Goal: Task Accomplishment & Management: Use online tool/utility

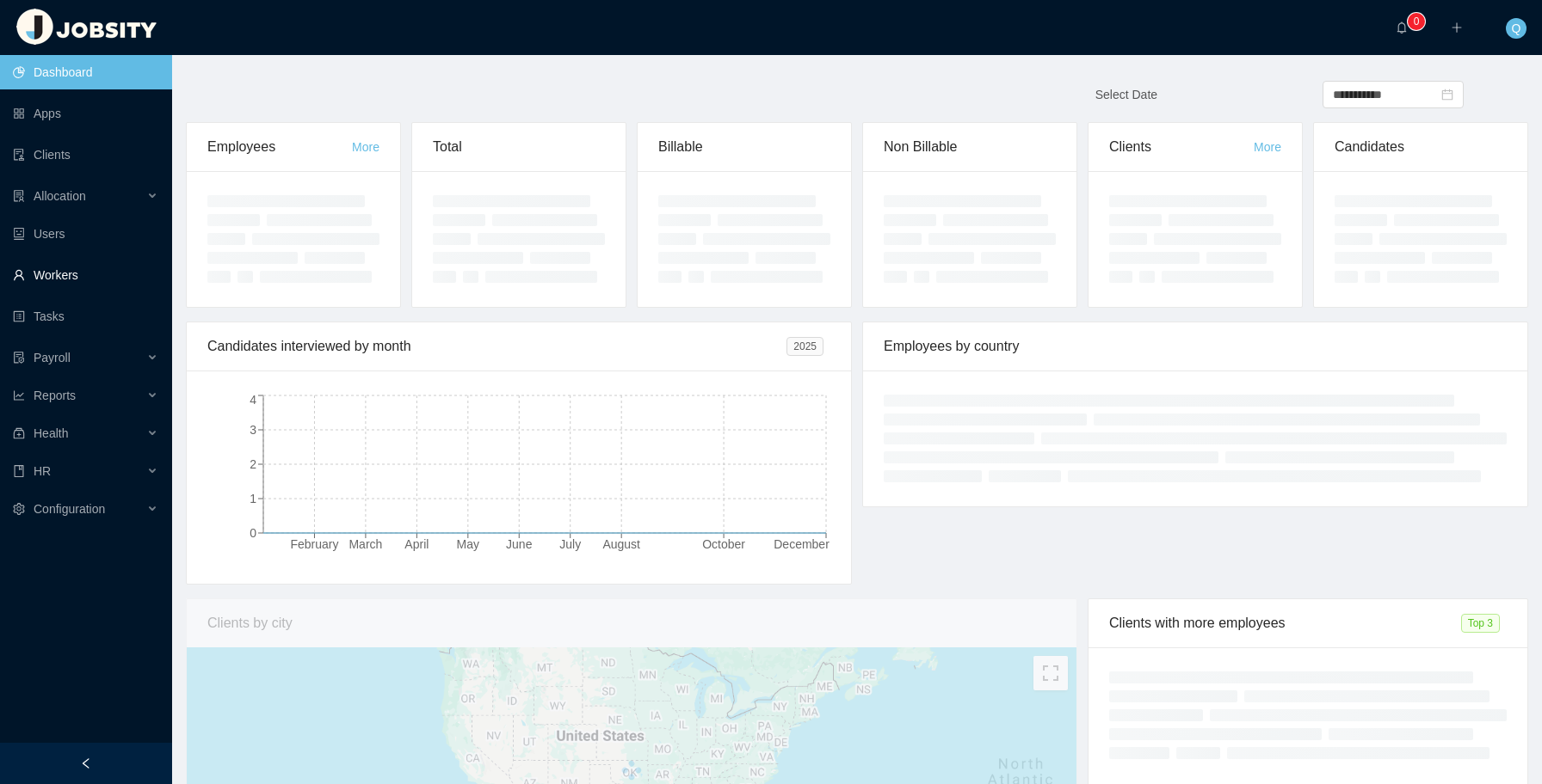
click at [96, 280] on link "Workers" at bounding box center [86, 275] width 146 height 34
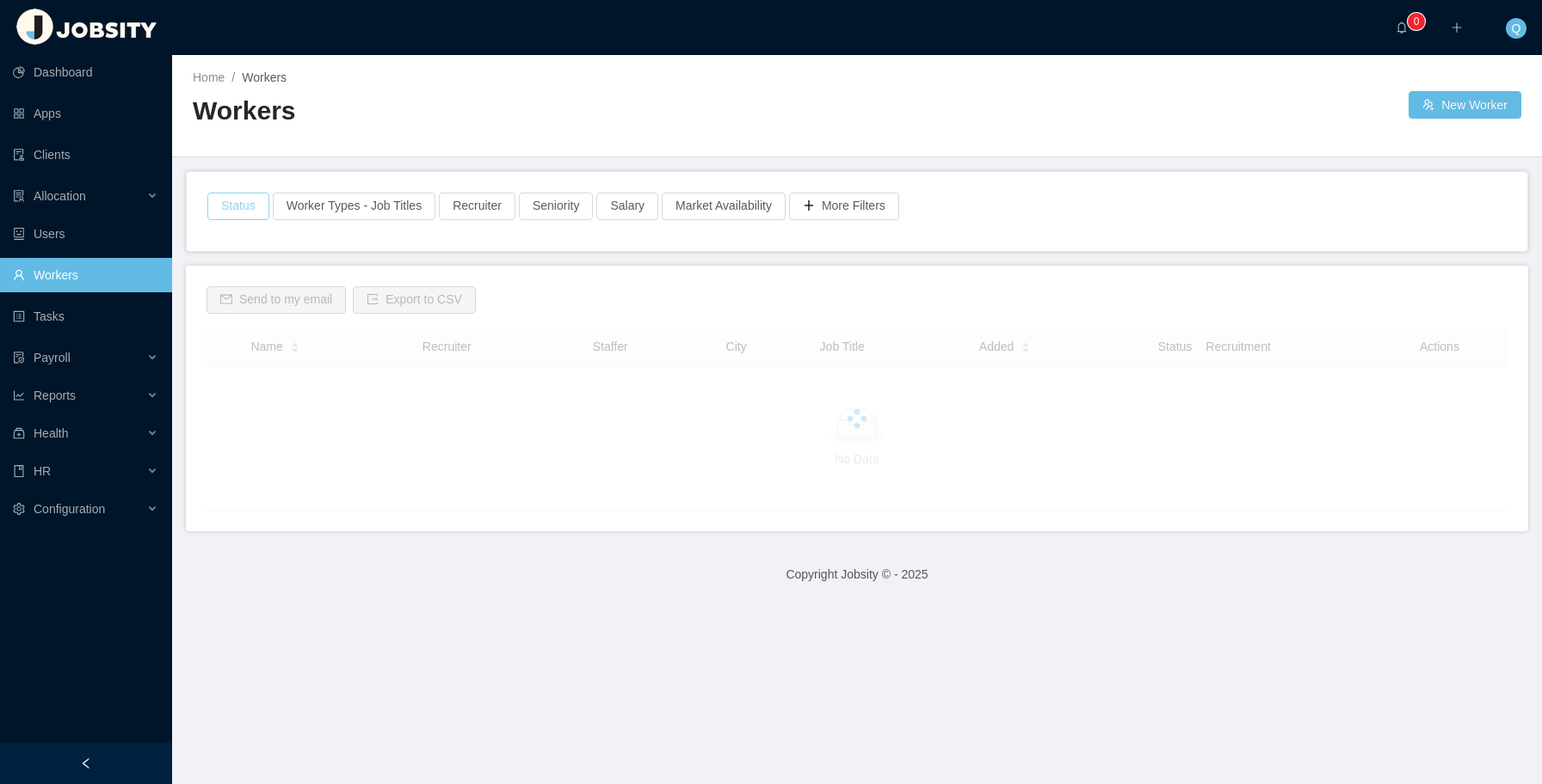
click at [237, 206] on button "Status" at bounding box center [239, 206] width 62 height 28
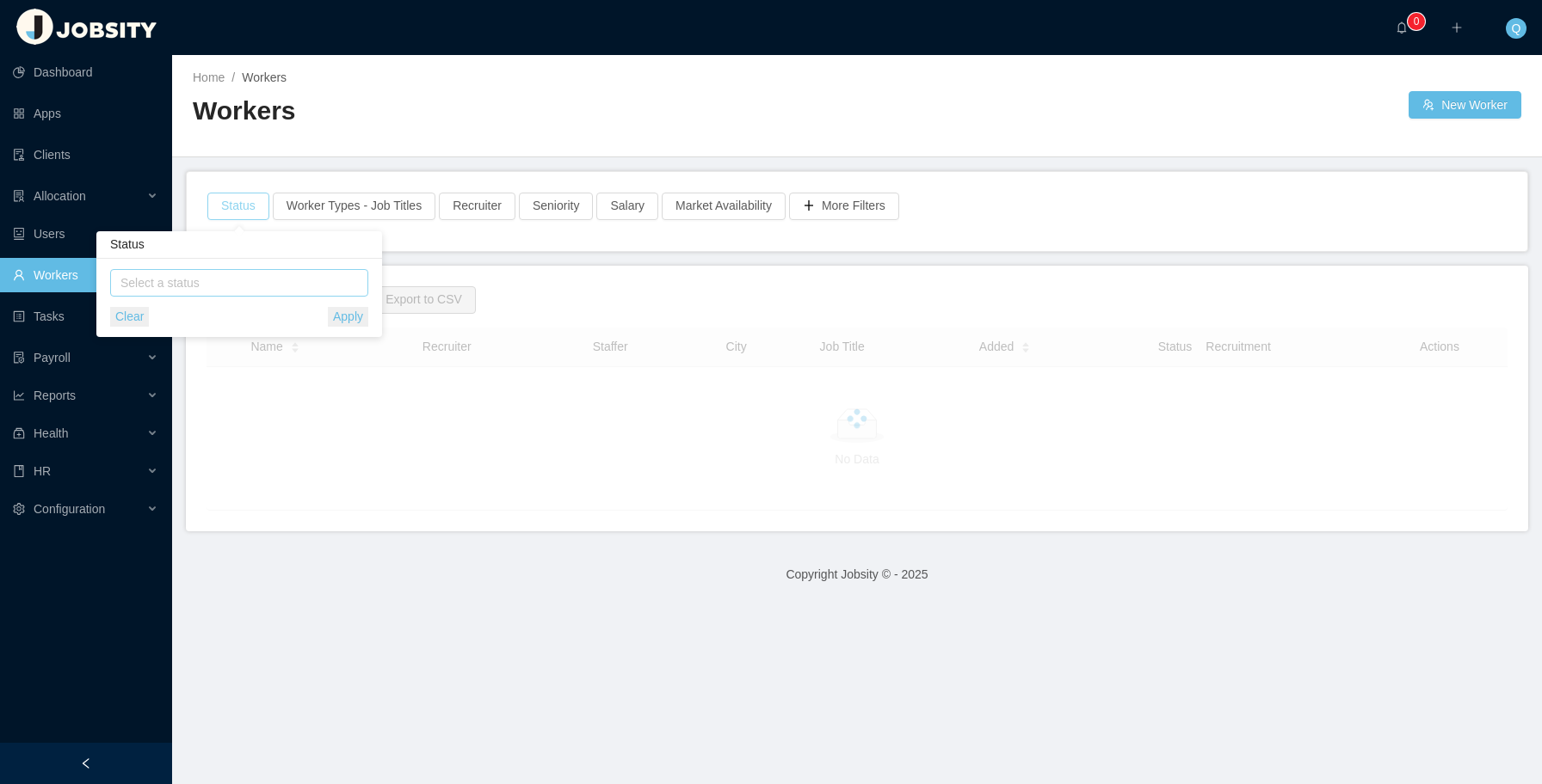
click at [217, 280] on div "Select a status" at bounding box center [236, 282] width 230 height 17
click at [204, 317] on li "Candidate" at bounding box center [239, 314] width 258 height 28
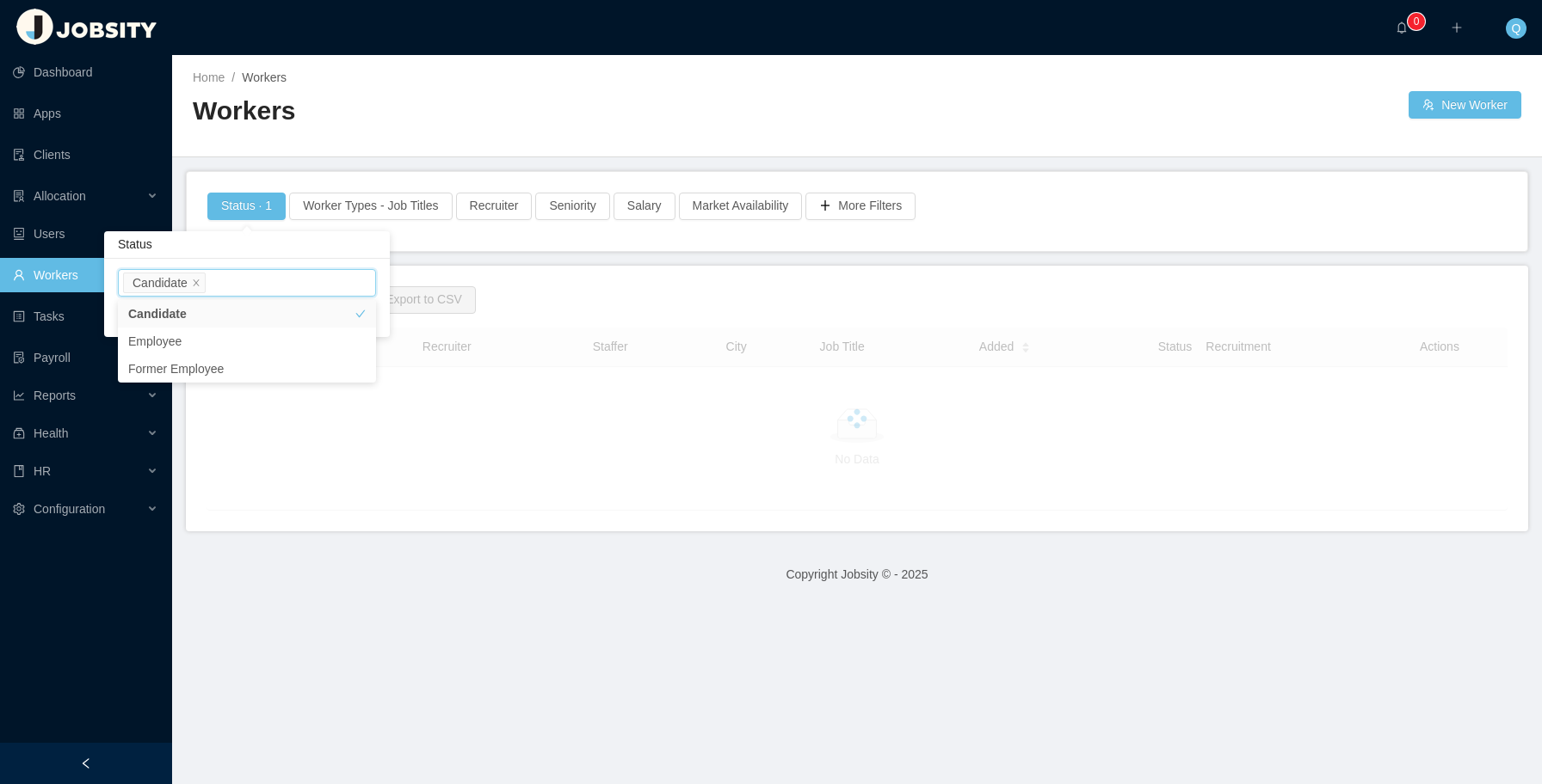
click at [412, 150] on div "Home / Workers / Workers New Worker" at bounding box center [856, 106] width 1370 height 103
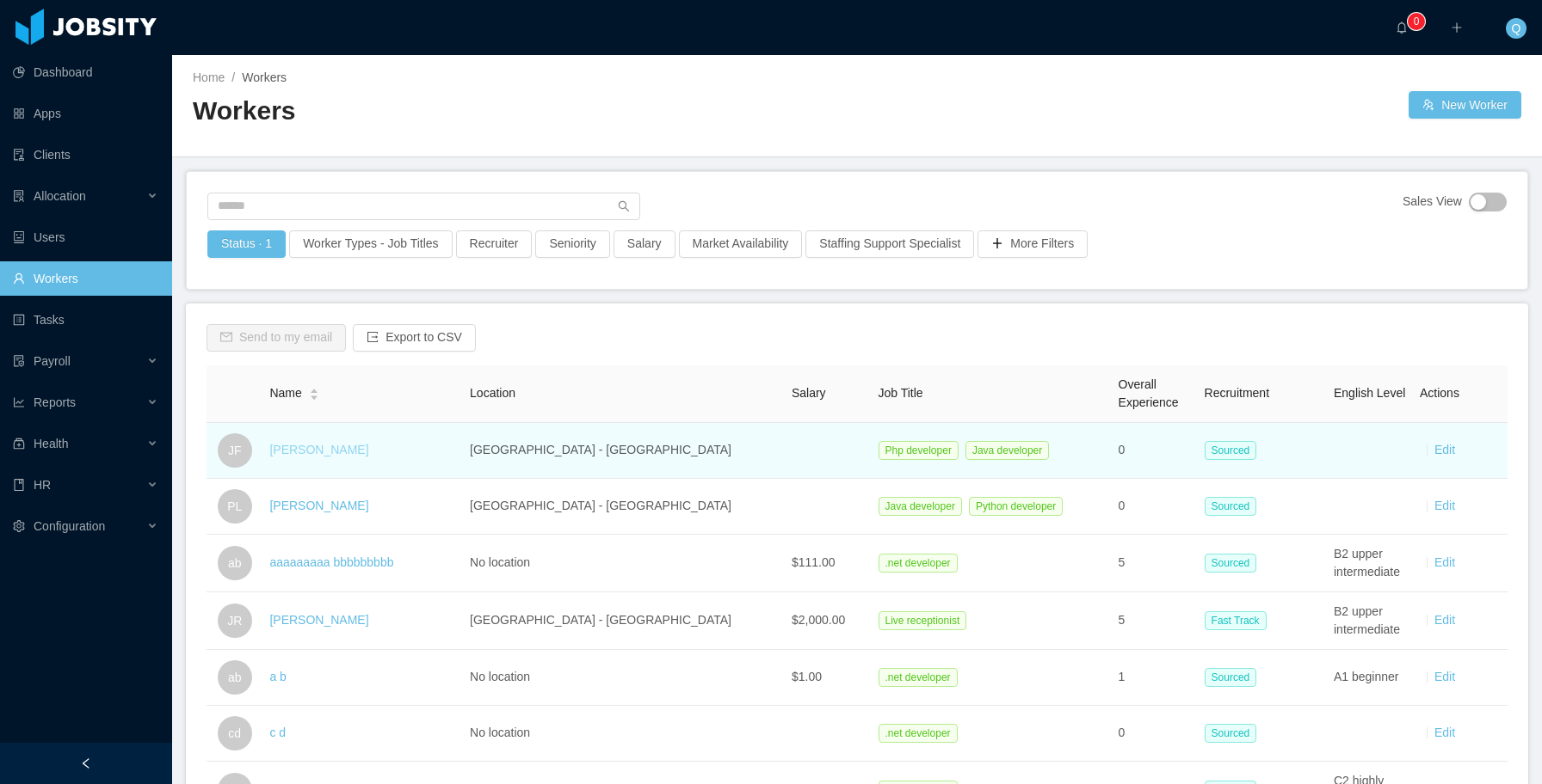
click at [322, 453] on link "[PERSON_NAME]" at bounding box center [318, 450] width 99 height 14
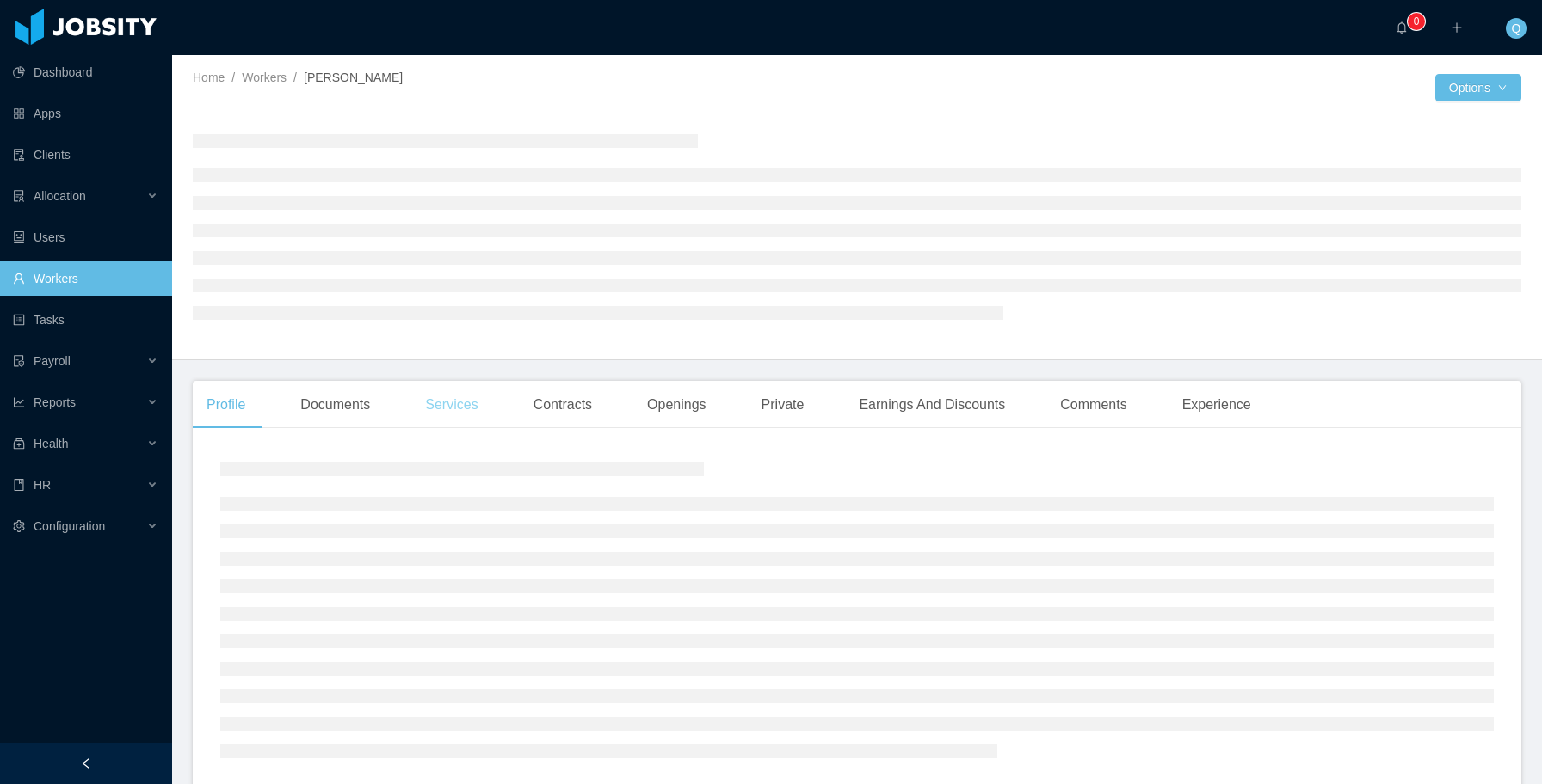
click at [458, 408] on div "Services" at bounding box center [451, 405] width 80 height 48
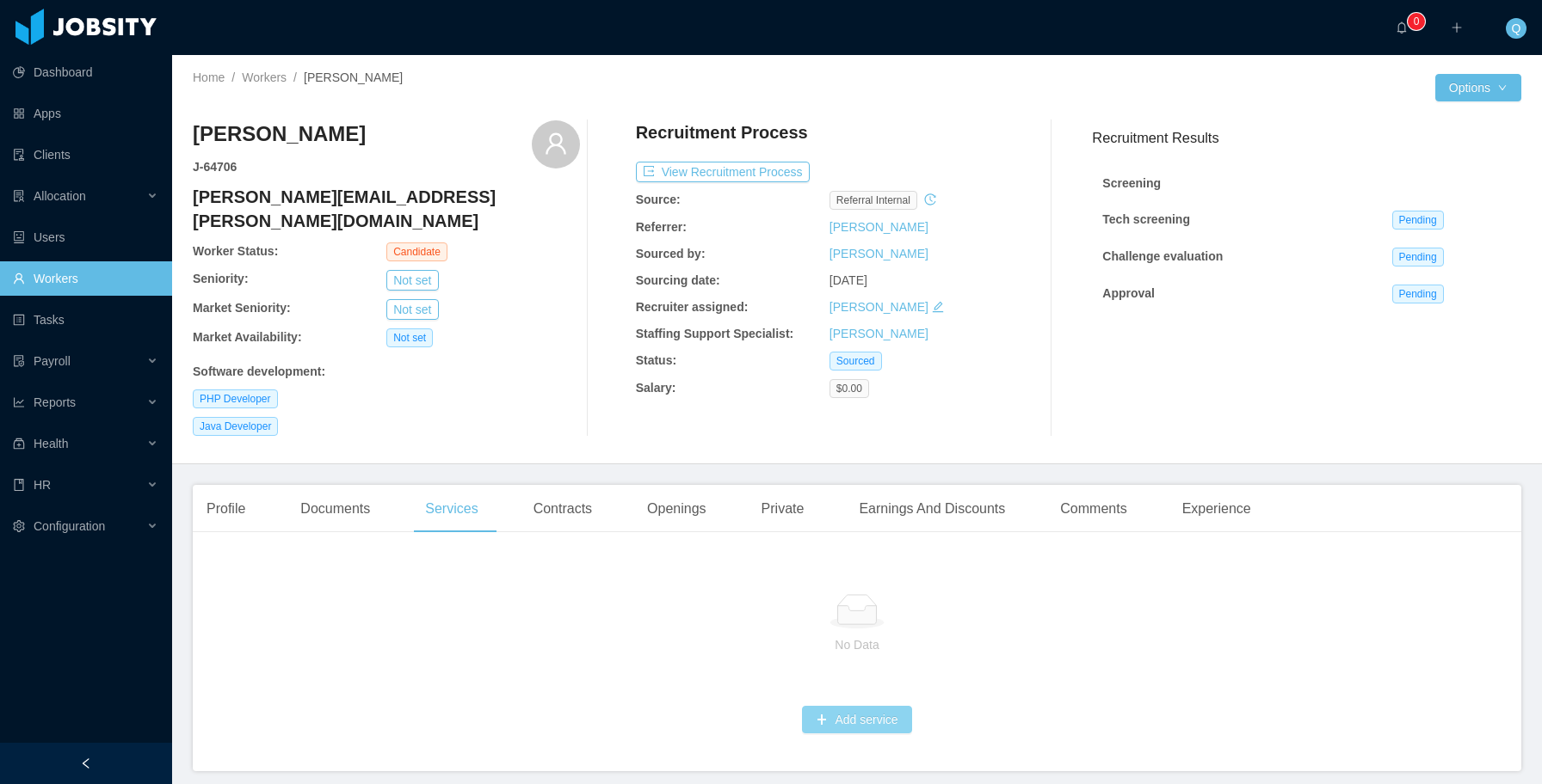
click at [834, 706] on button "Add service" at bounding box center [857, 720] width 110 height 28
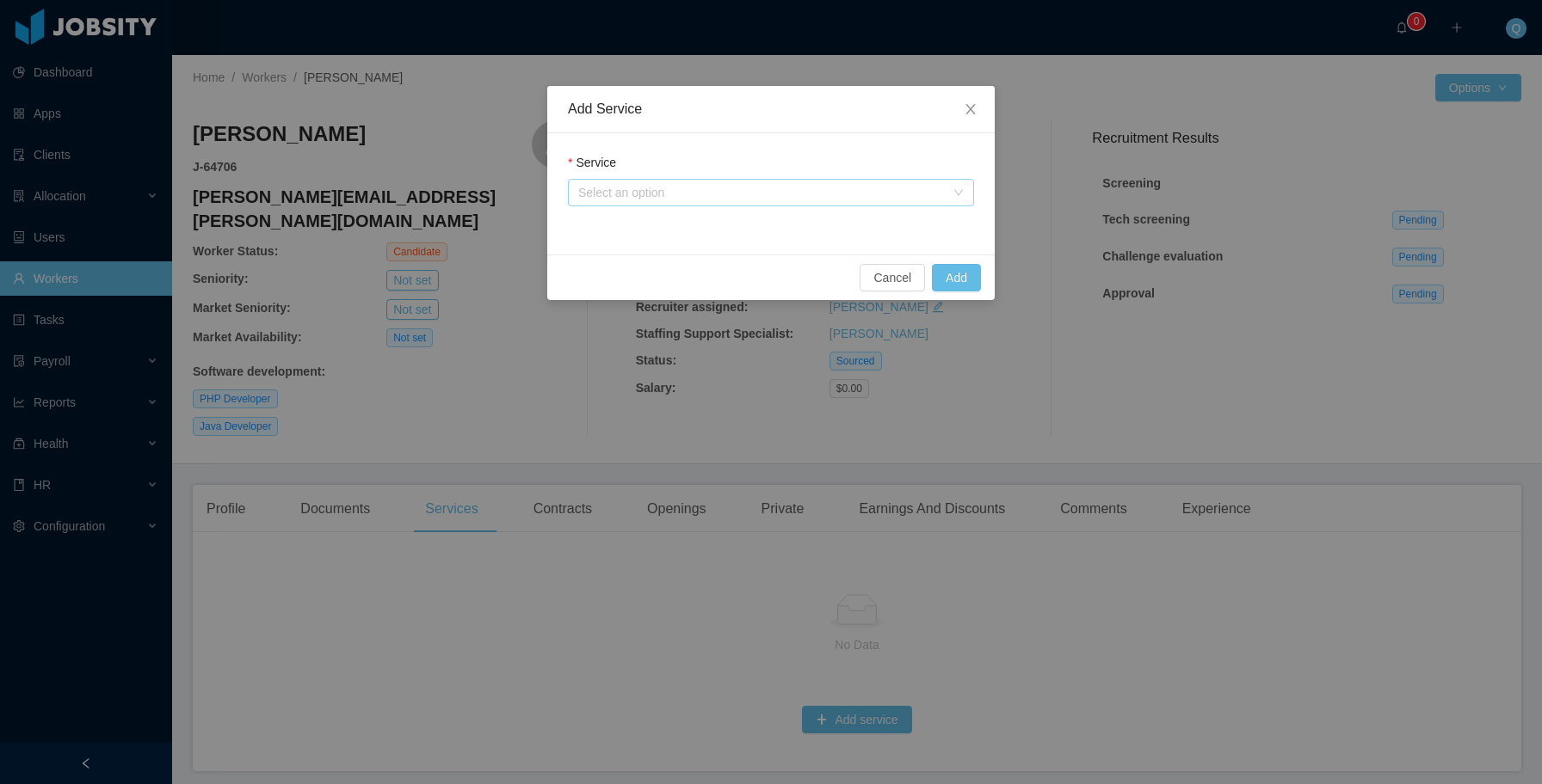
click at [767, 197] on div "Select an option" at bounding box center [761, 193] width 366 height 17
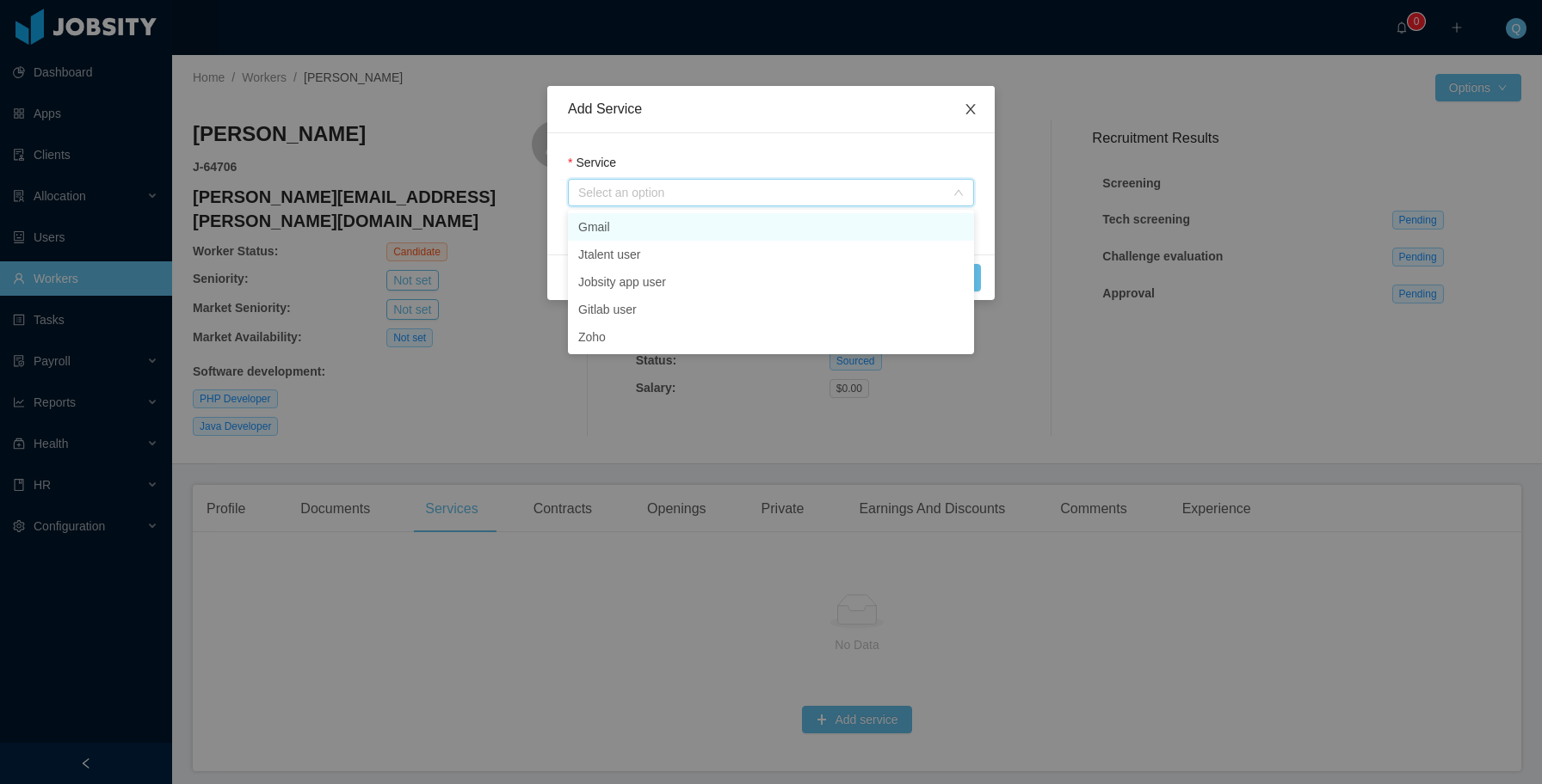
click at [965, 112] on icon "icon: close" at bounding box center [971, 110] width 14 height 14
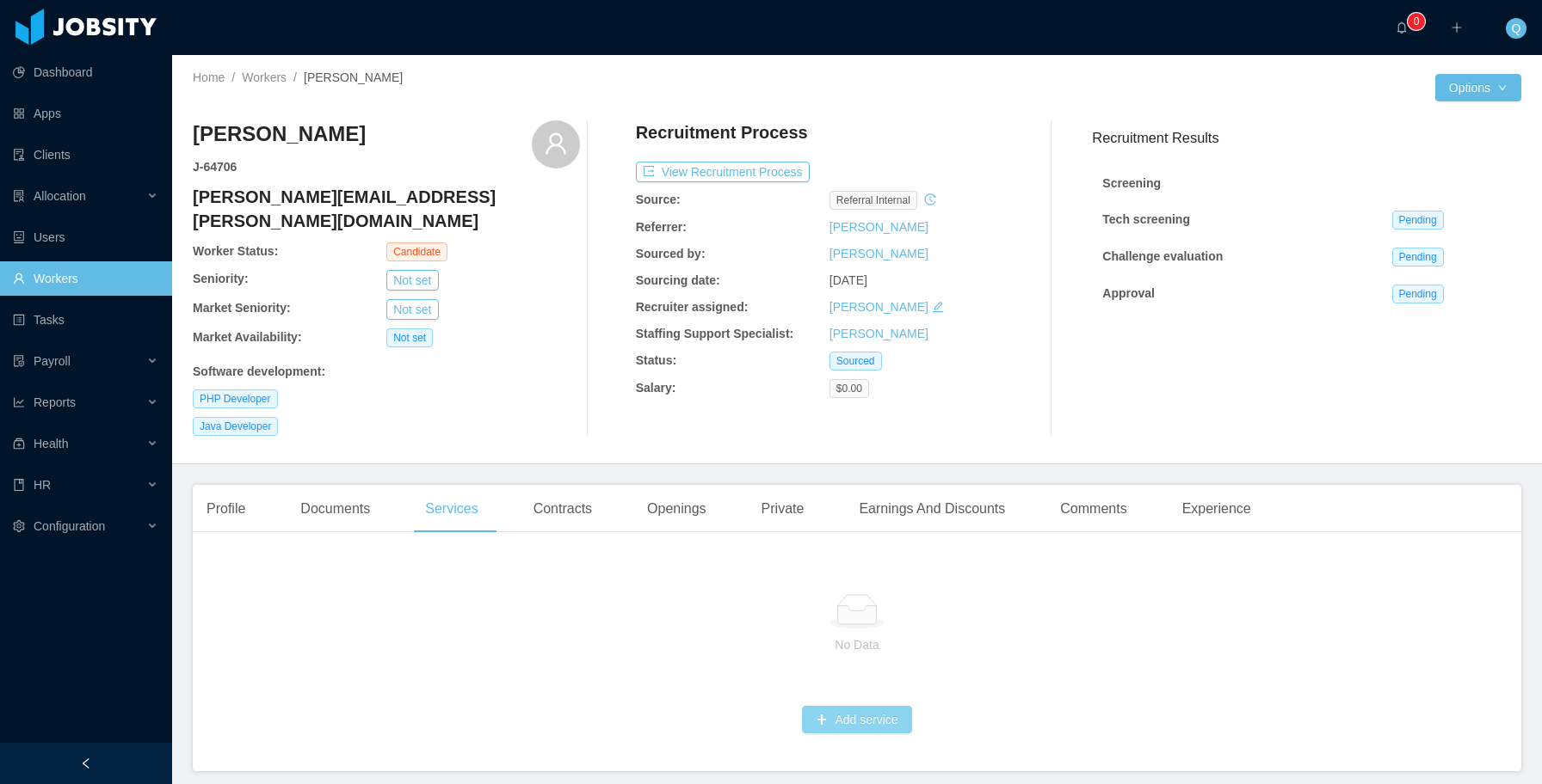
click at [859, 706] on button "Add service" at bounding box center [857, 720] width 110 height 28
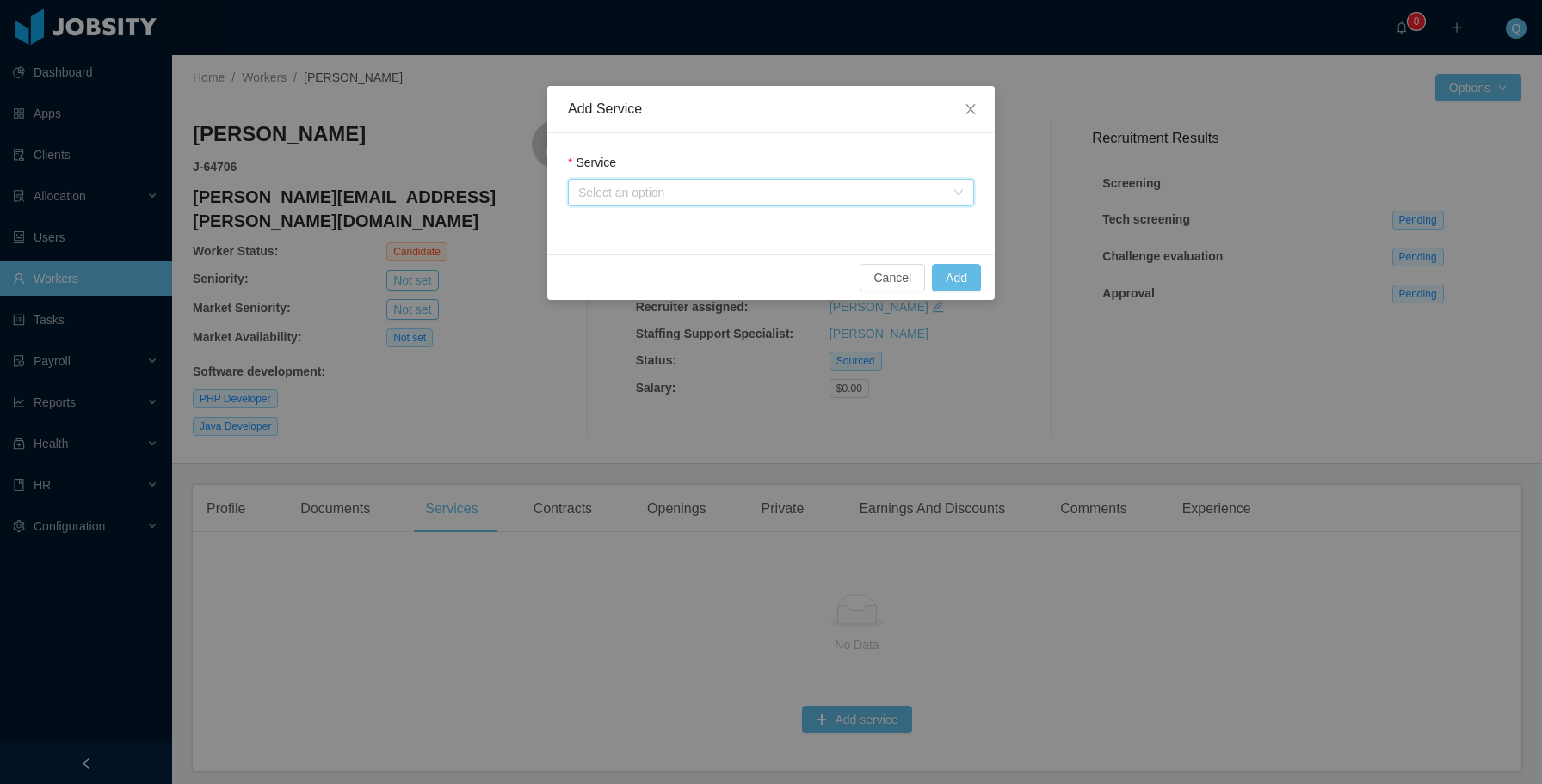
click at [822, 202] on div "Select an option" at bounding box center [765, 193] width 374 height 26
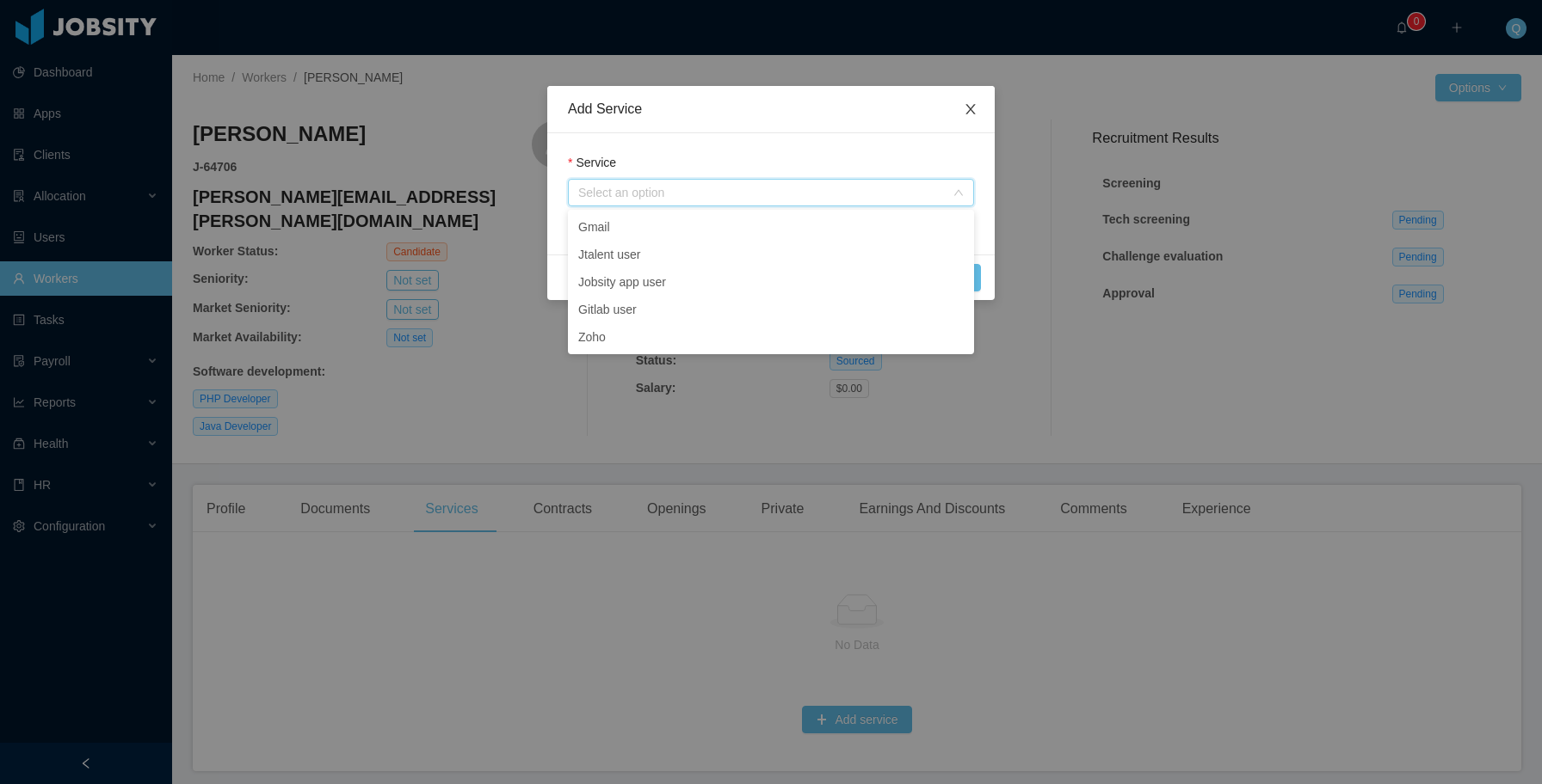
click at [971, 110] on icon "icon: close" at bounding box center [970, 109] width 9 height 10
